Goal: Information Seeking & Learning: Learn about a topic

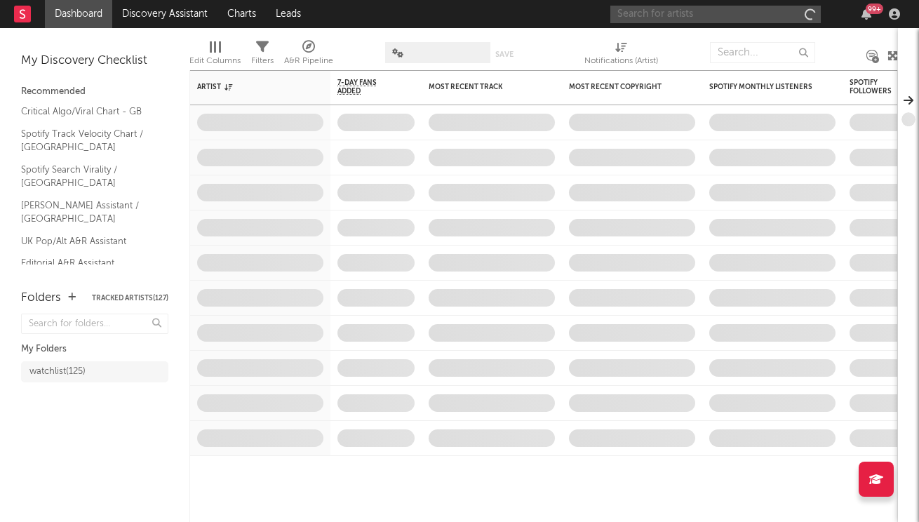
click at [689, 15] on input "text" at bounding box center [715, 15] width 210 height 18
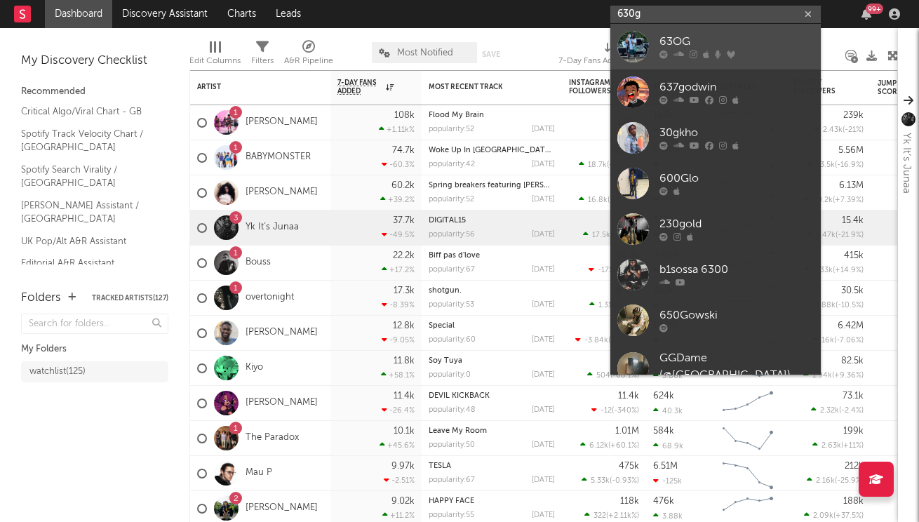
type input "630g"
click at [715, 47] on div "63OG" at bounding box center [736, 42] width 154 height 17
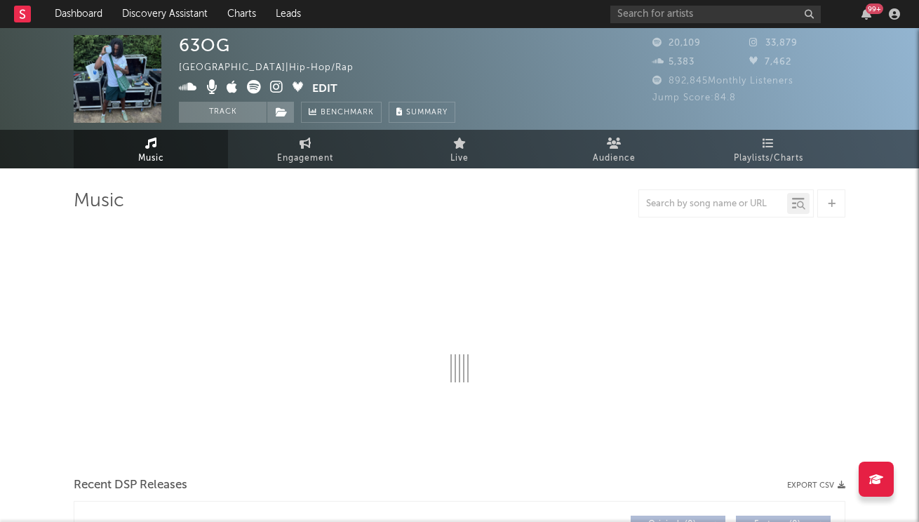
select select "6m"
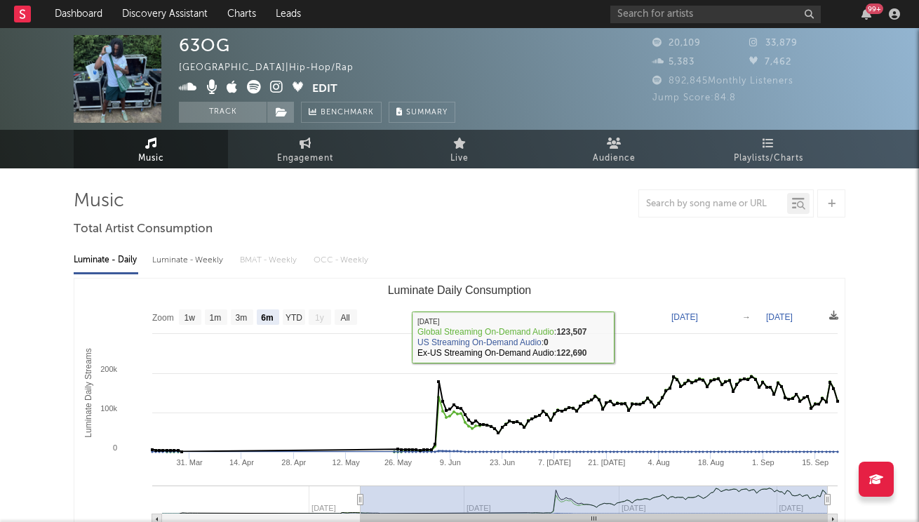
click at [183, 257] on div "Luminate - Weekly" at bounding box center [189, 260] width 74 height 24
select select "6m"
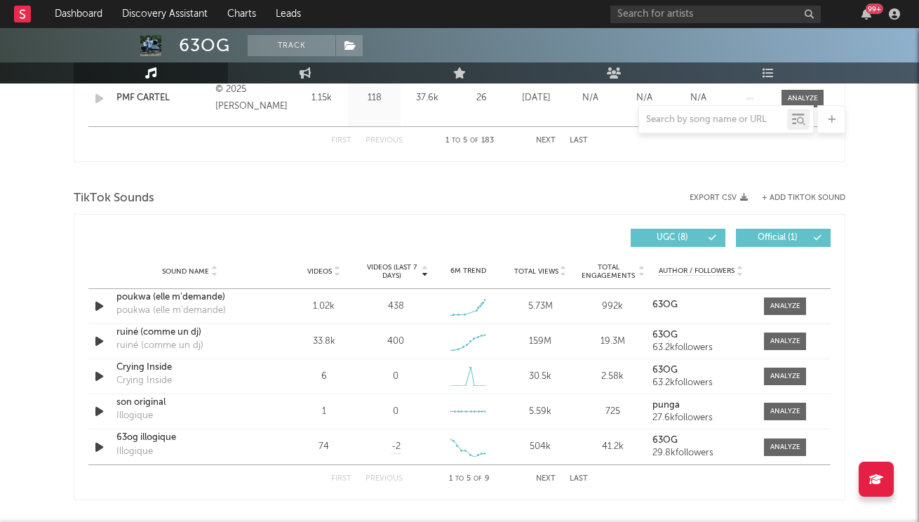
scroll to position [676, 0]
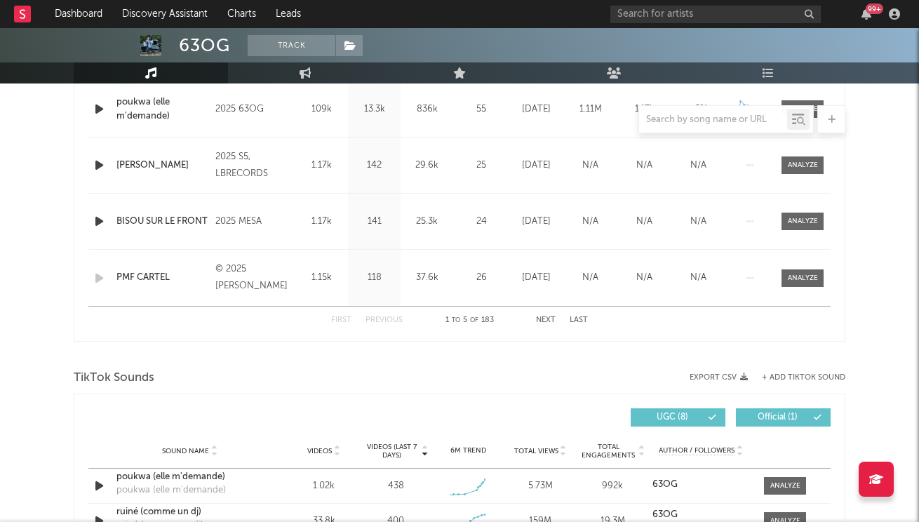
click at [544, 322] on button "Next" at bounding box center [546, 320] width 20 height 8
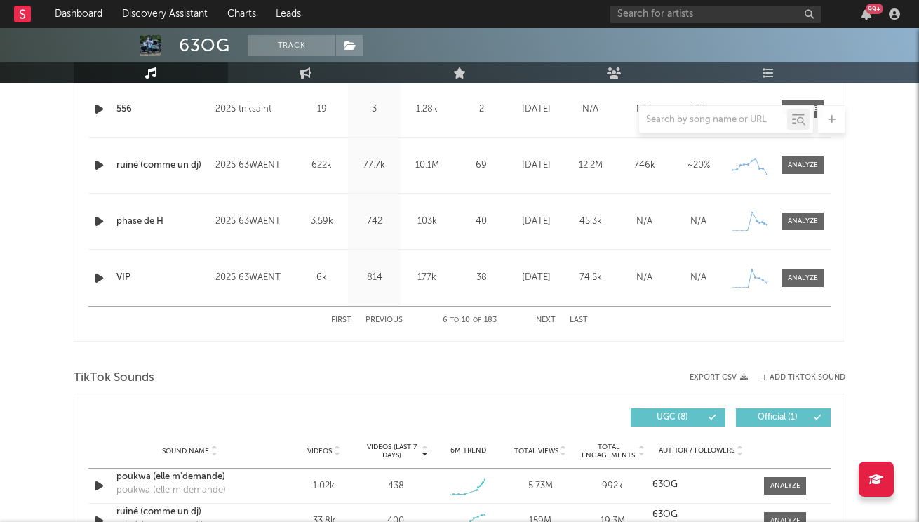
click at [544, 322] on button "Next" at bounding box center [546, 320] width 20 height 8
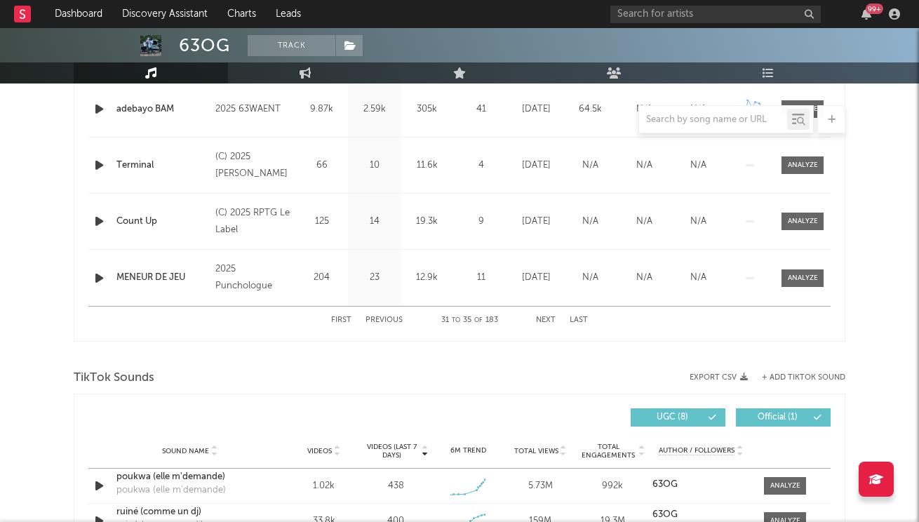
click at [544, 322] on button "Next" at bounding box center [546, 320] width 20 height 8
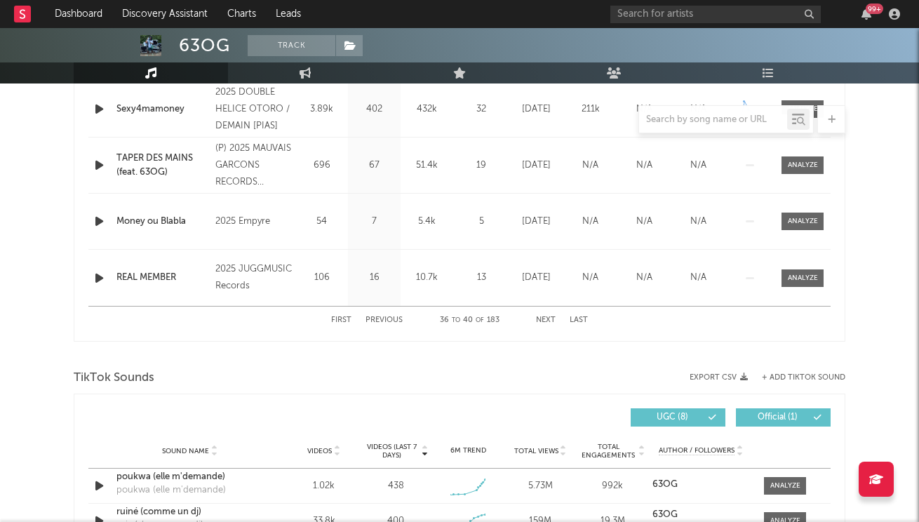
click at [544, 322] on button "Next" at bounding box center [546, 320] width 20 height 8
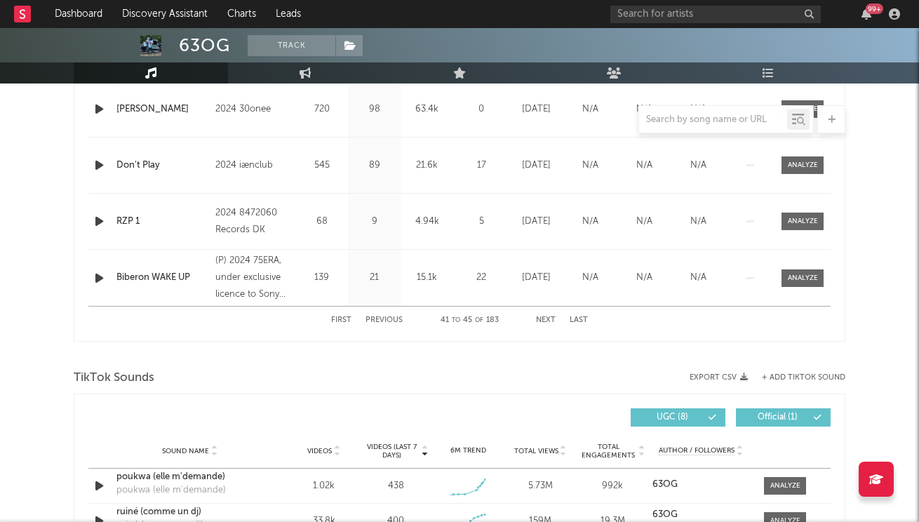
click at [544, 322] on button "Next" at bounding box center [546, 320] width 20 height 8
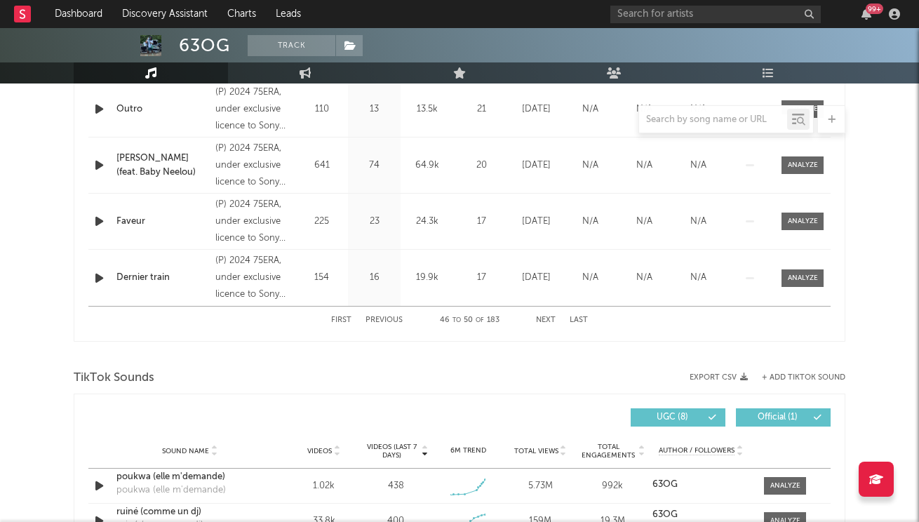
click at [336, 321] on button "First" at bounding box center [341, 320] width 20 height 8
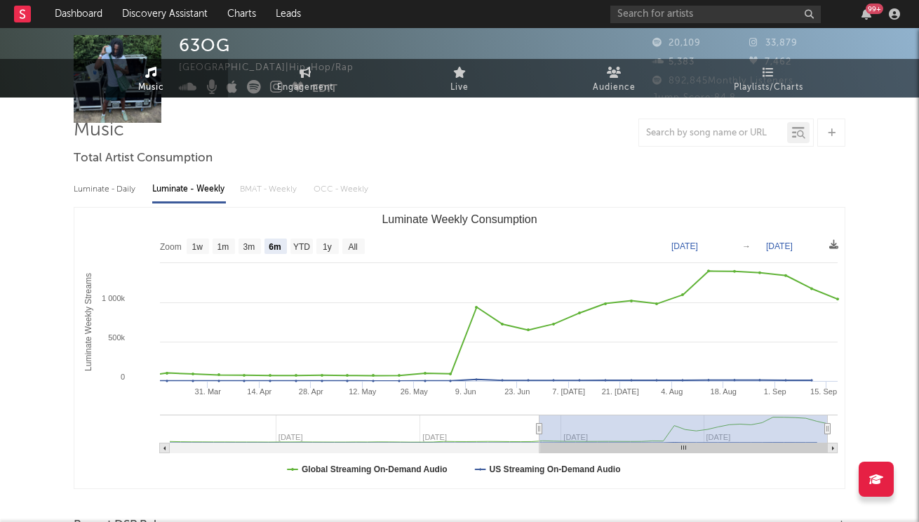
scroll to position [0, 0]
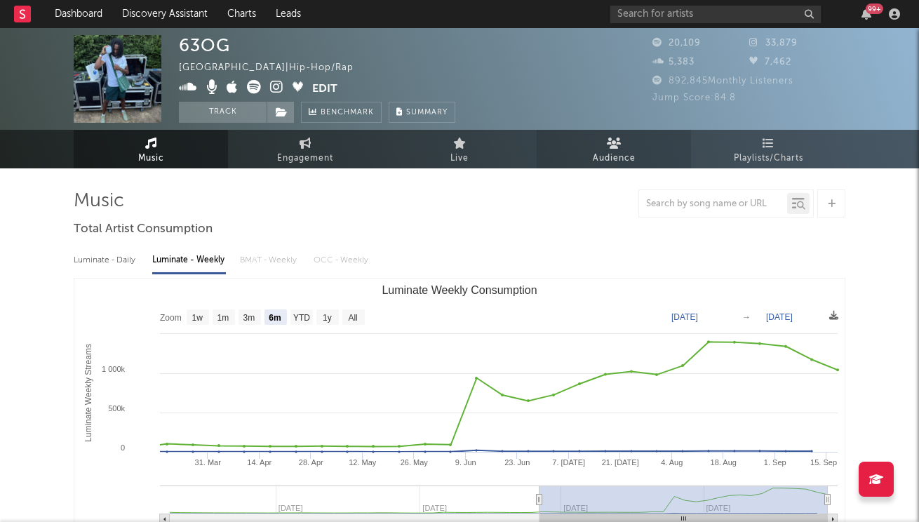
click at [612, 154] on span "Audience" at bounding box center [614, 158] width 43 height 17
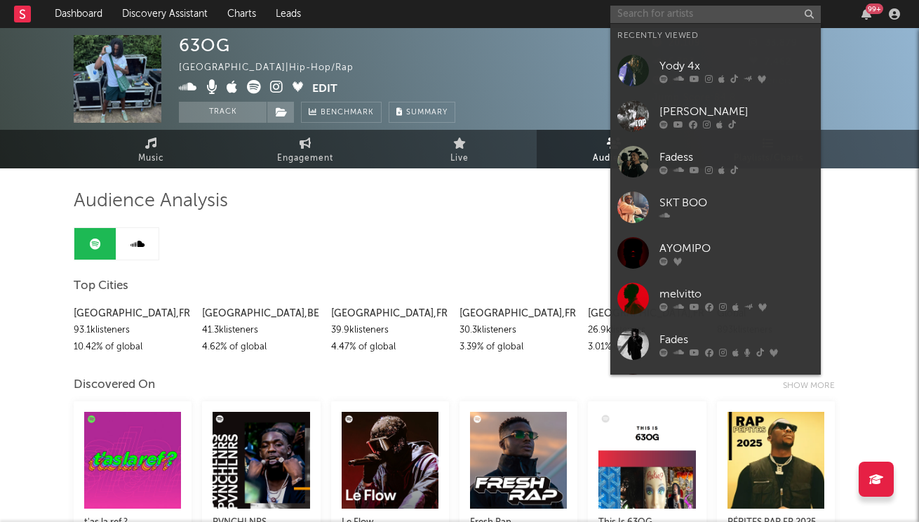
click at [686, 19] on input "text" at bounding box center [715, 15] width 210 height 18
paste input "[URL][DOMAIN_NAME]"
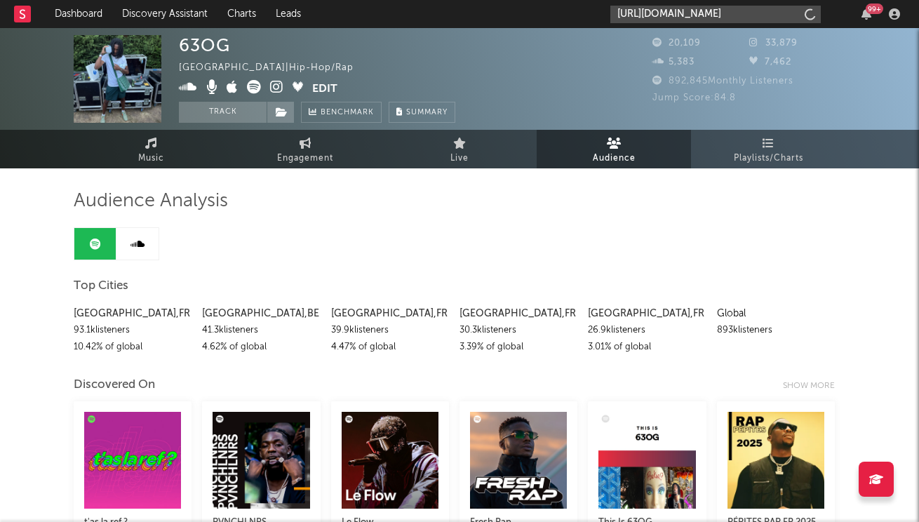
type input "[URL][DOMAIN_NAME]"
click at [701, 11] on input "[URL][DOMAIN_NAME]" at bounding box center [715, 15] width 210 height 18
click at [796, 11] on input "[URL][DOMAIN_NAME]" at bounding box center [715, 15] width 210 height 18
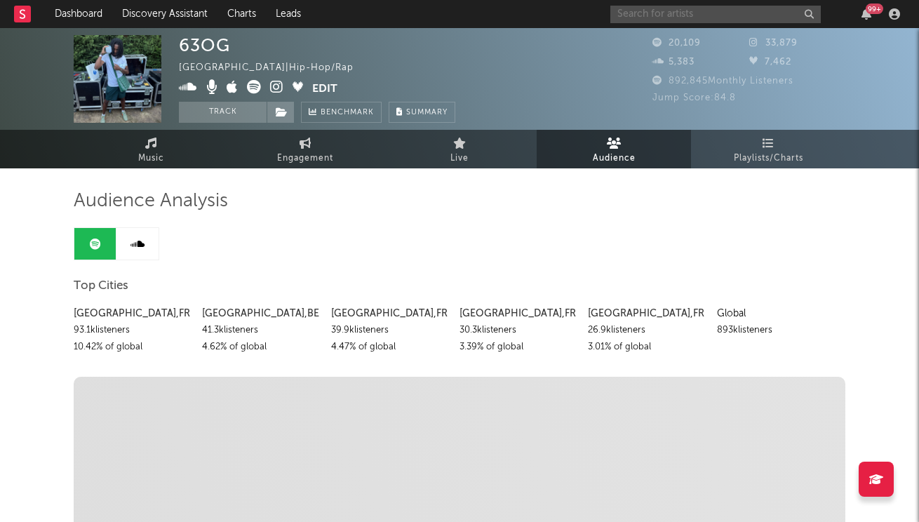
click at [685, 20] on input "text" at bounding box center [715, 15] width 210 height 18
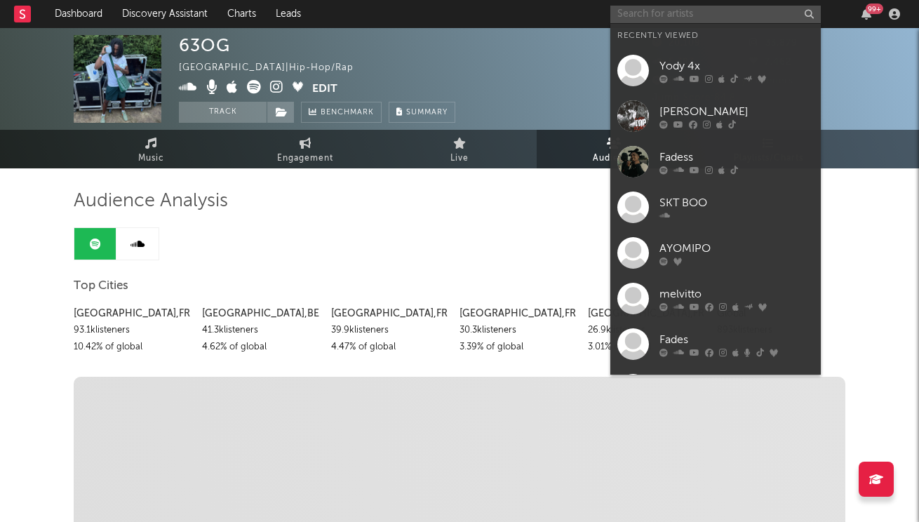
paste input "[URL][DOMAIN_NAME]"
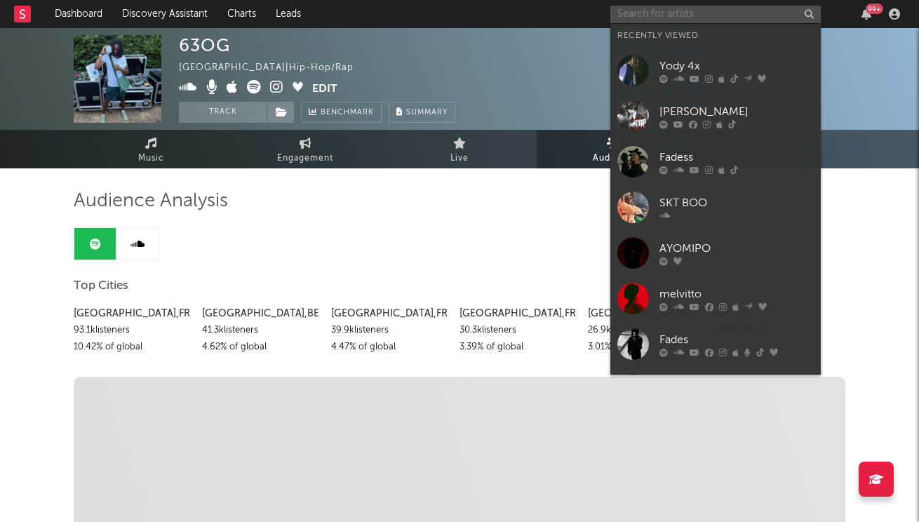
type input "[URL][DOMAIN_NAME]"
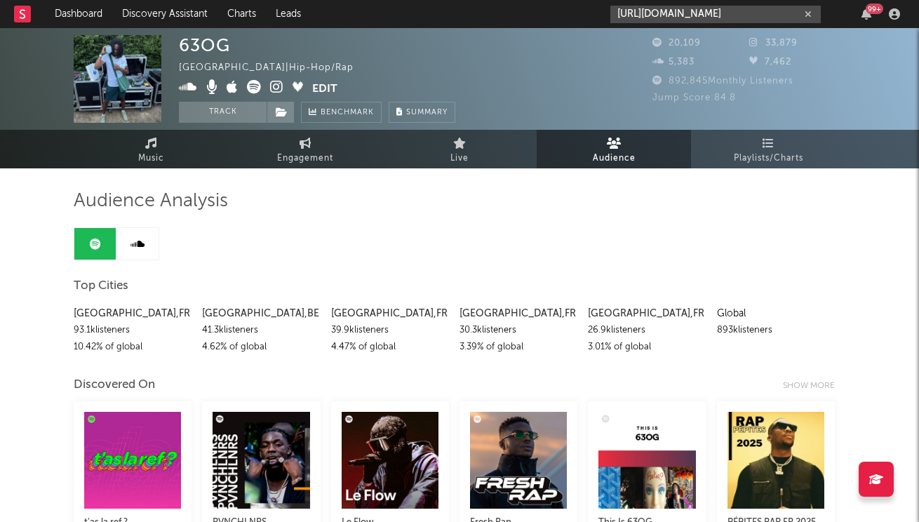
click at [807, 15] on icon "button" at bounding box center [808, 14] width 7 height 9
click at [784, 13] on input "text" at bounding box center [715, 15] width 210 height 18
type input "cbs kashk"
click at [813, 14] on button "button" at bounding box center [808, 14] width 11 height 13
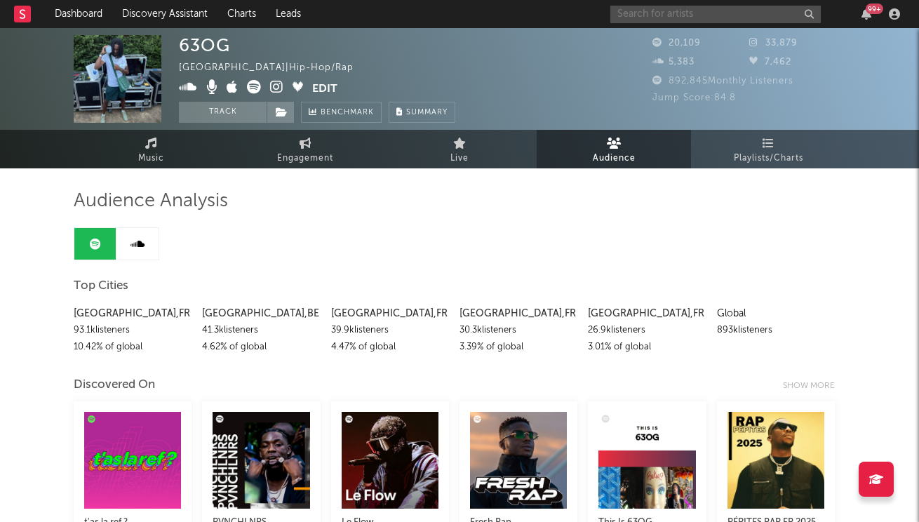
click at [796, 13] on input "text" at bounding box center [715, 15] width 210 height 18
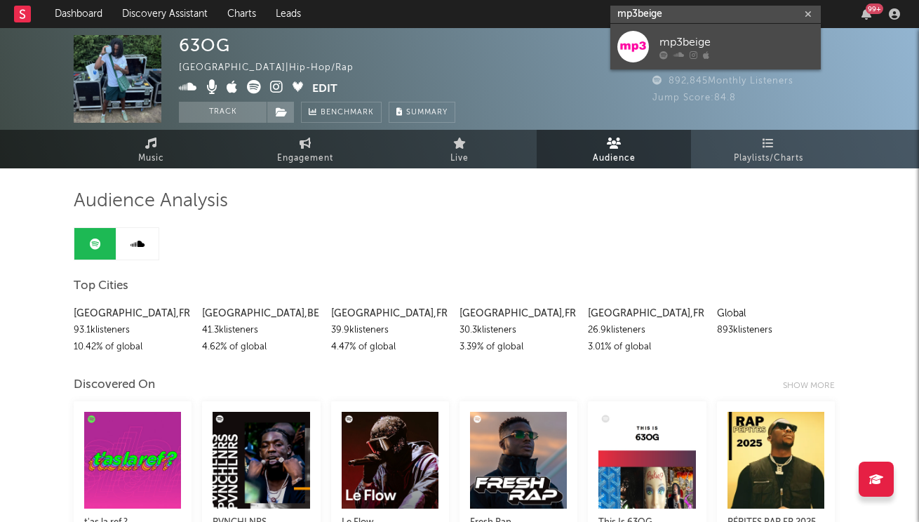
type input "mp3beige"
click at [791, 51] on div at bounding box center [736, 55] width 154 height 8
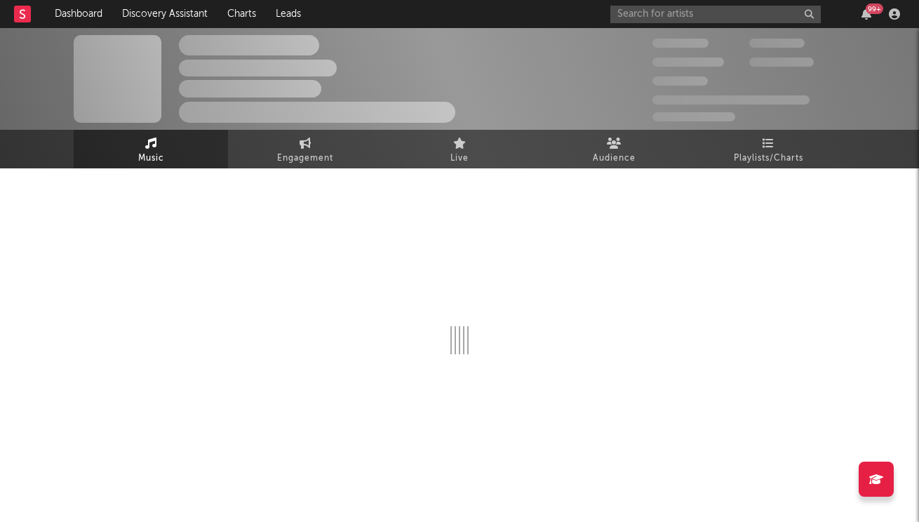
select select "1w"
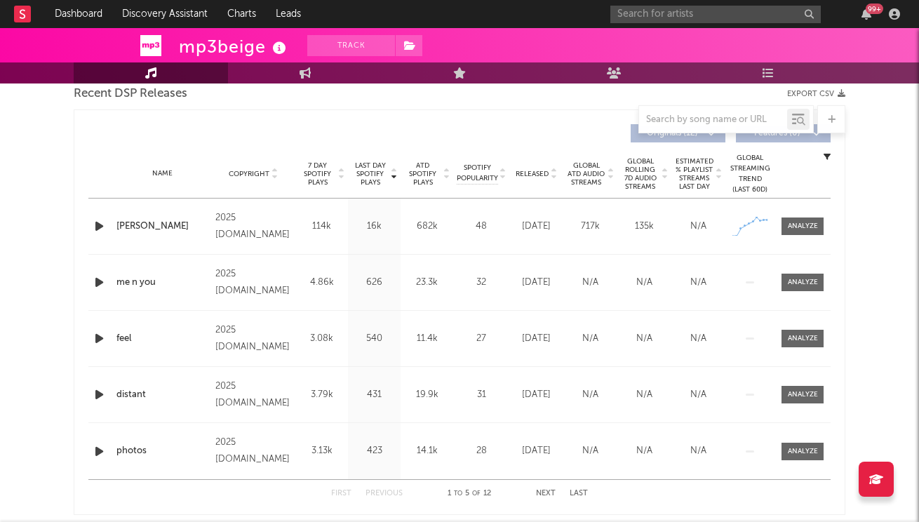
scroll to position [525, 0]
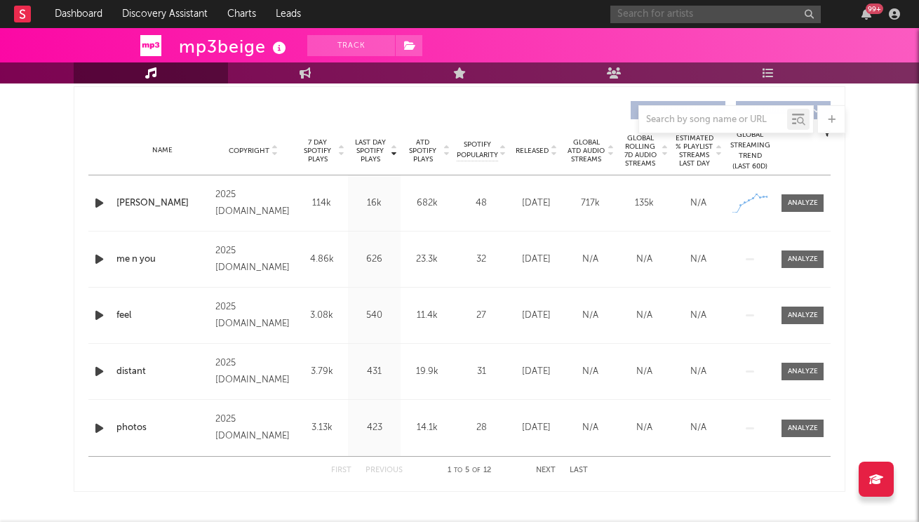
click at [648, 17] on input "text" at bounding box center [715, 15] width 210 height 18
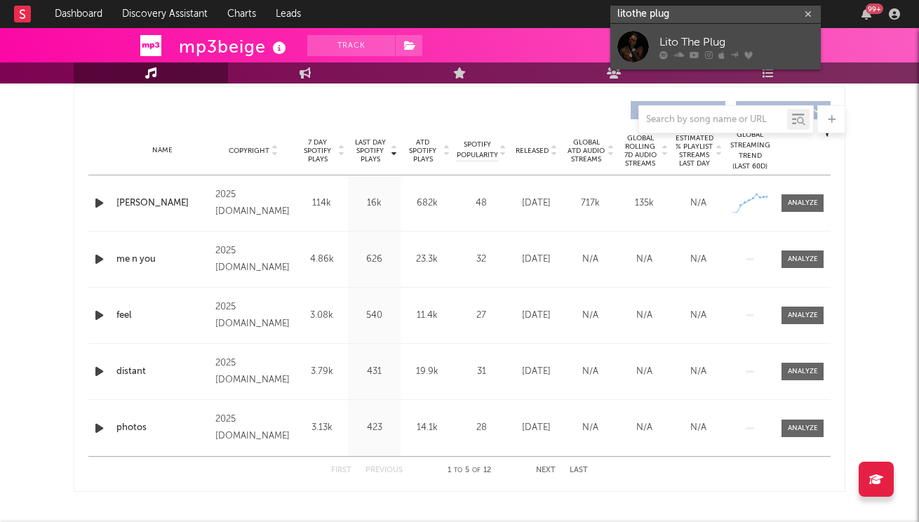
type input "litothe plug"
click at [648, 60] on div at bounding box center [633, 47] width 32 height 32
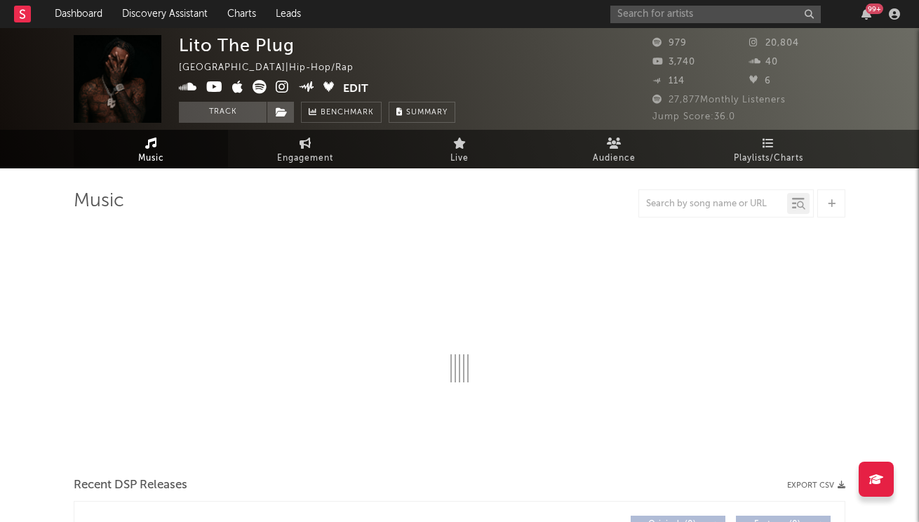
select select "6m"
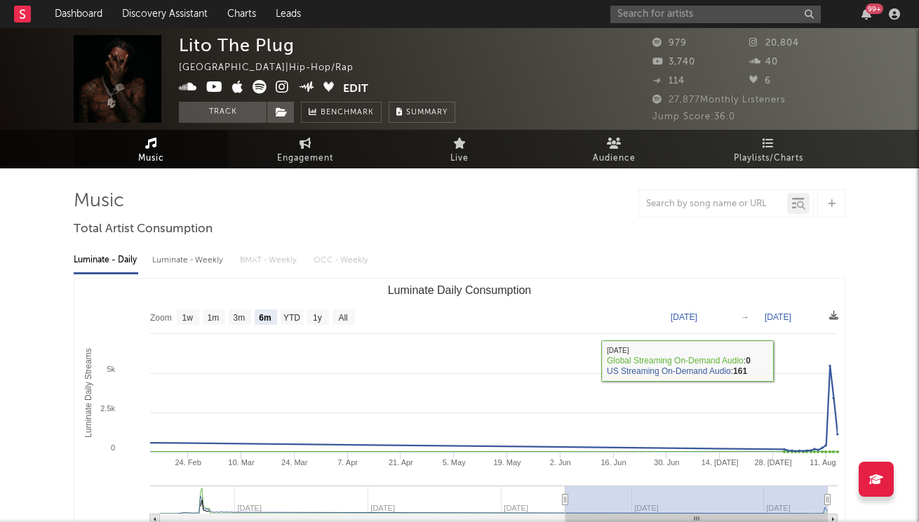
click at [228, 255] on div "Luminate - Daily Luminate - Weekly BMAT - Weekly OCC - Weekly" at bounding box center [460, 260] width 772 height 24
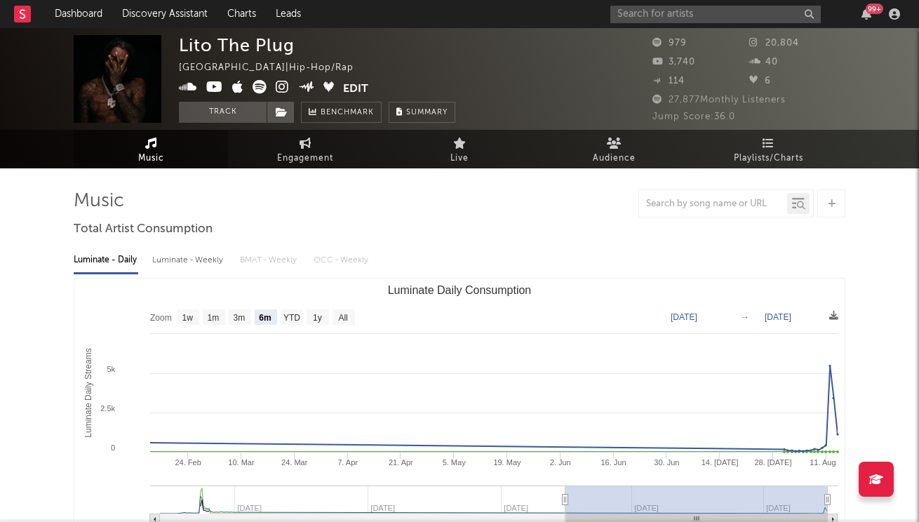
click at [194, 257] on div "Luminate - Weekly" at bounding box center [189, 260] width 74 height 24
select select "6m"
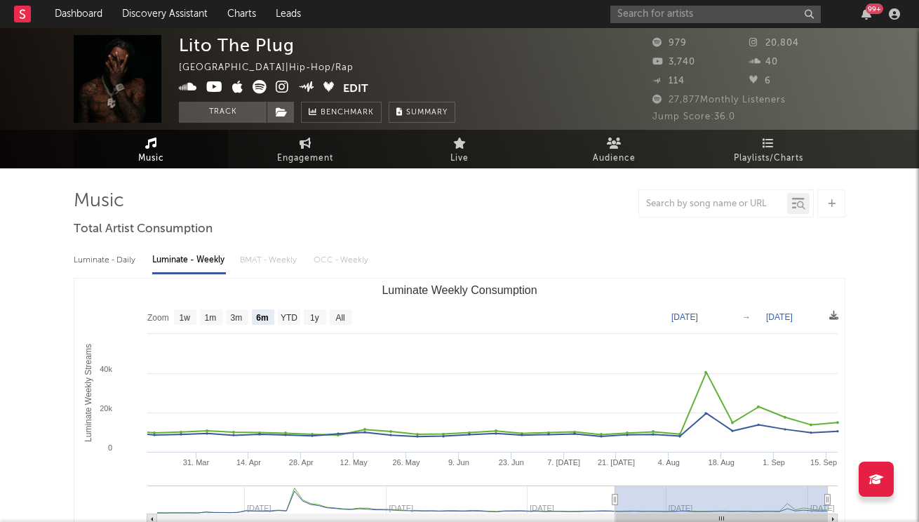
click at [712, 4] on div "99 +" at bounding box center [757, 14] width 295 height 28
click at [711, 10] on input "text" at bounding box center [715, 15] width 210 height 18
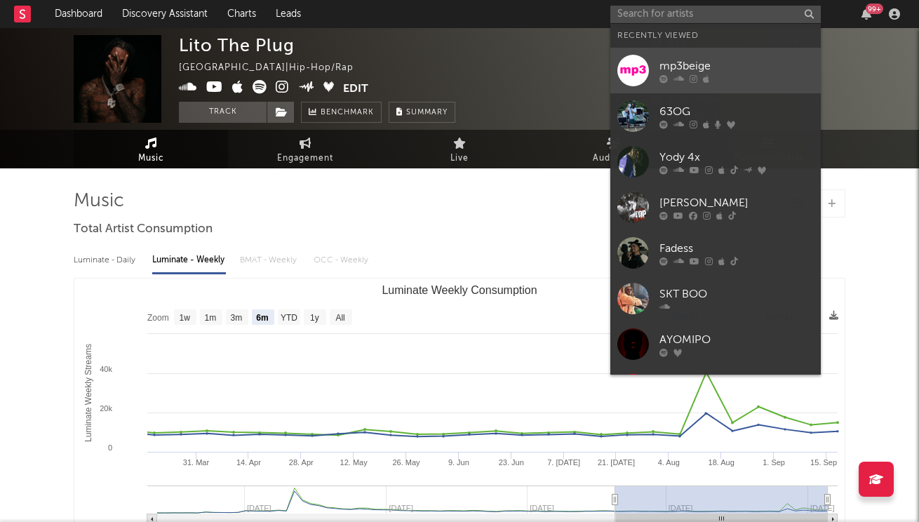
click at [695, 66] on div "mp3beige" at bounding box center [736, 66] width 154 height 17
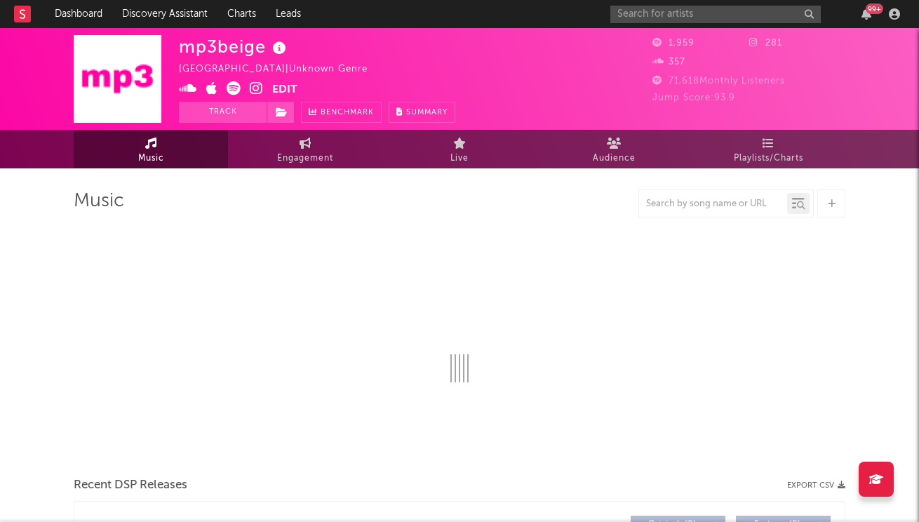
select select "1w"
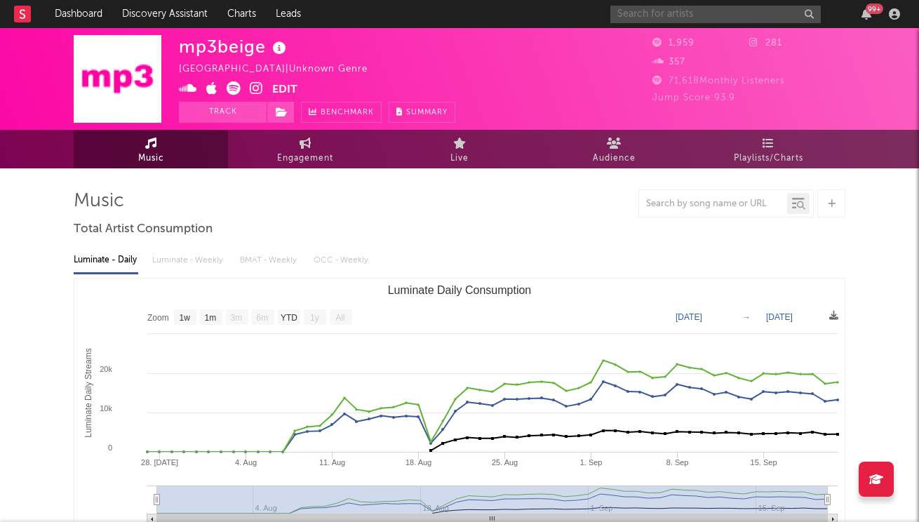
click at [683, 21] on input "text" at bounding box center [715, 15] width 210 height 18
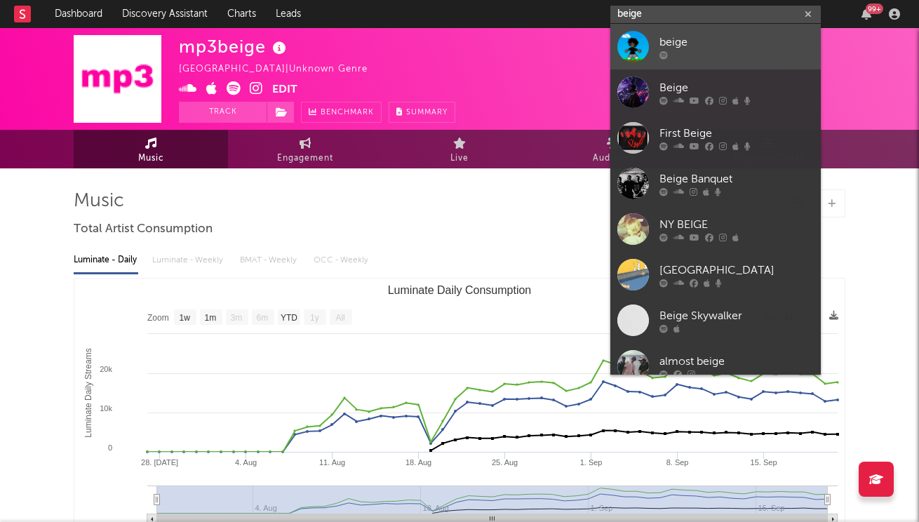
type input "beige"
click at [688, 37] on div "beige" at bounding box center [736, 42] width 154 height 17
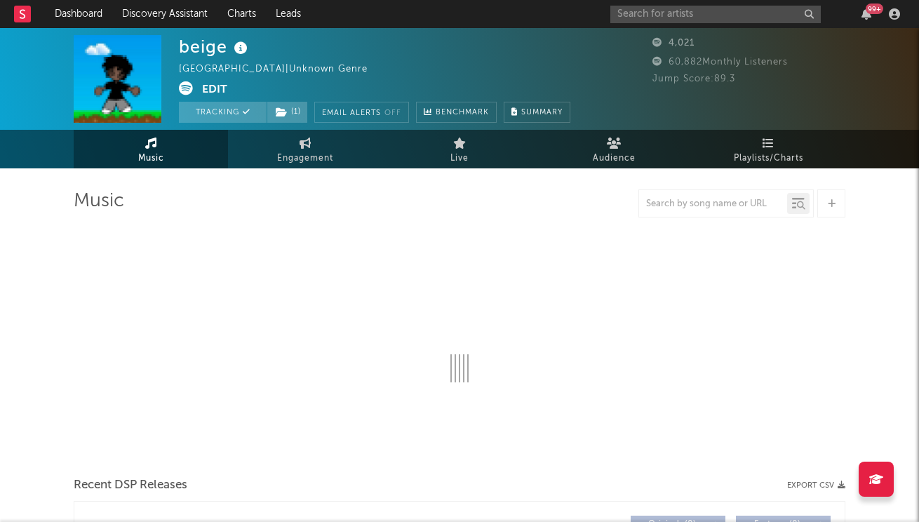
select select "1w"
